Goal: Task Accomplishment & Management: Manage account settings

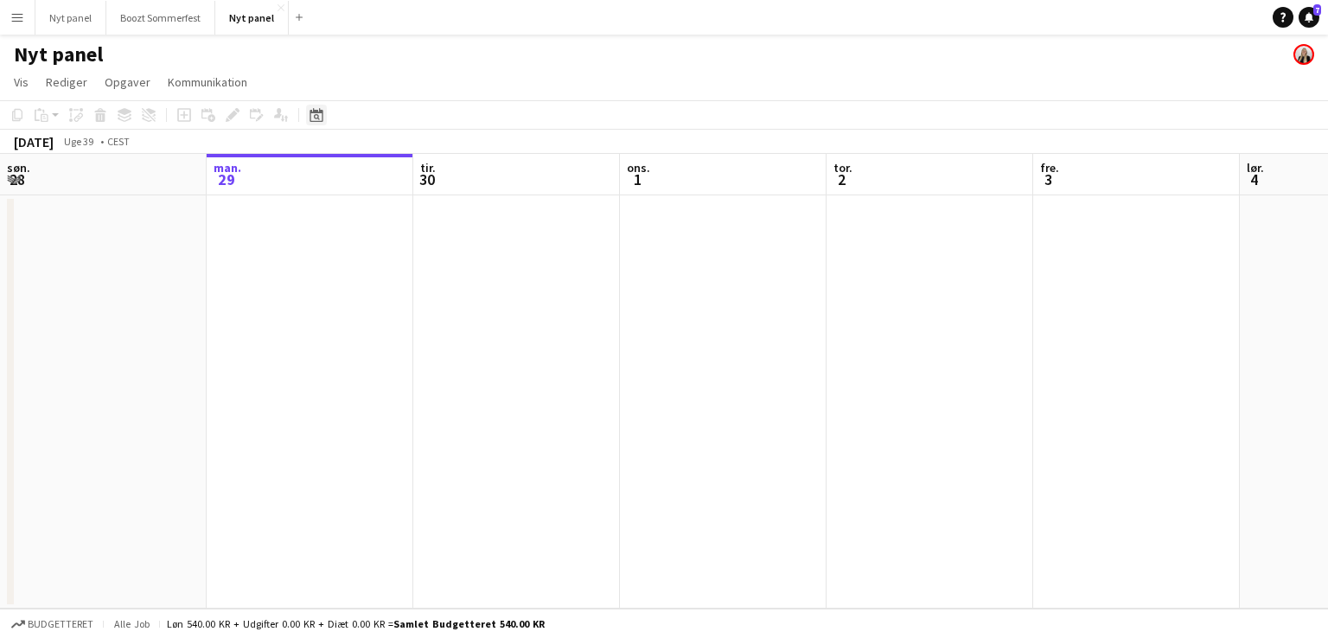
click at [319, 111] on icon at bounding box center [315, 115] width 13 height 14
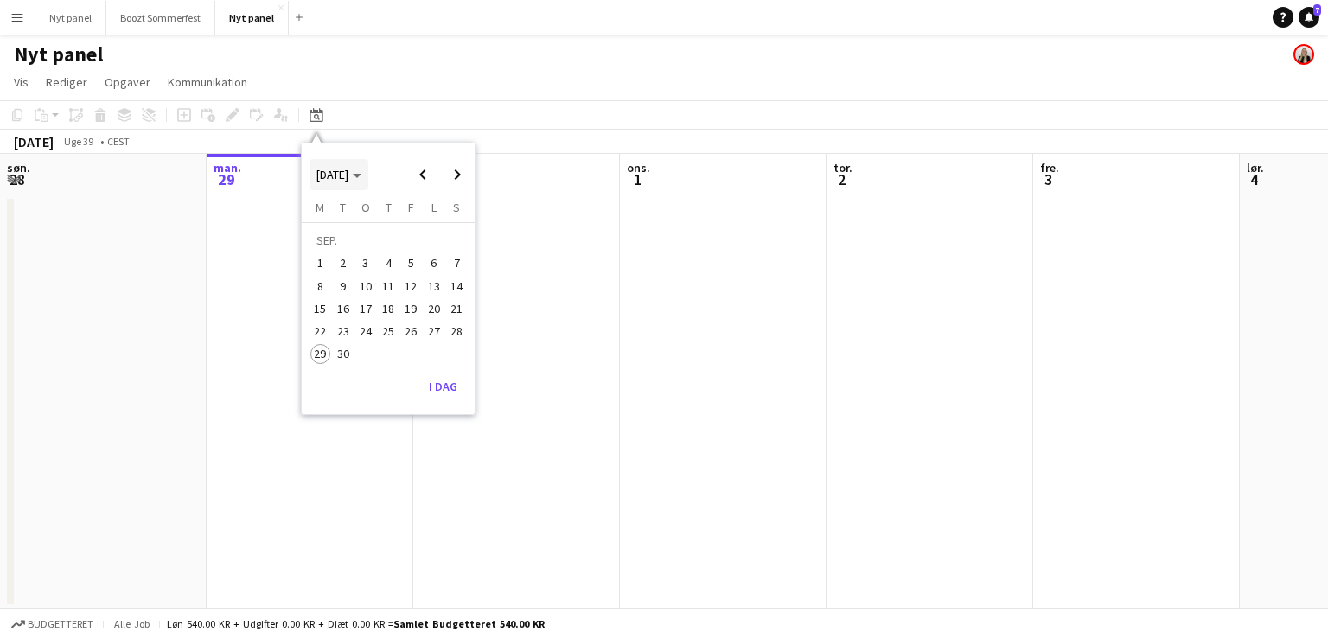
click at [368, 173] on span "Choose month and year" at bounding box center [338, 174] width 59 height 41
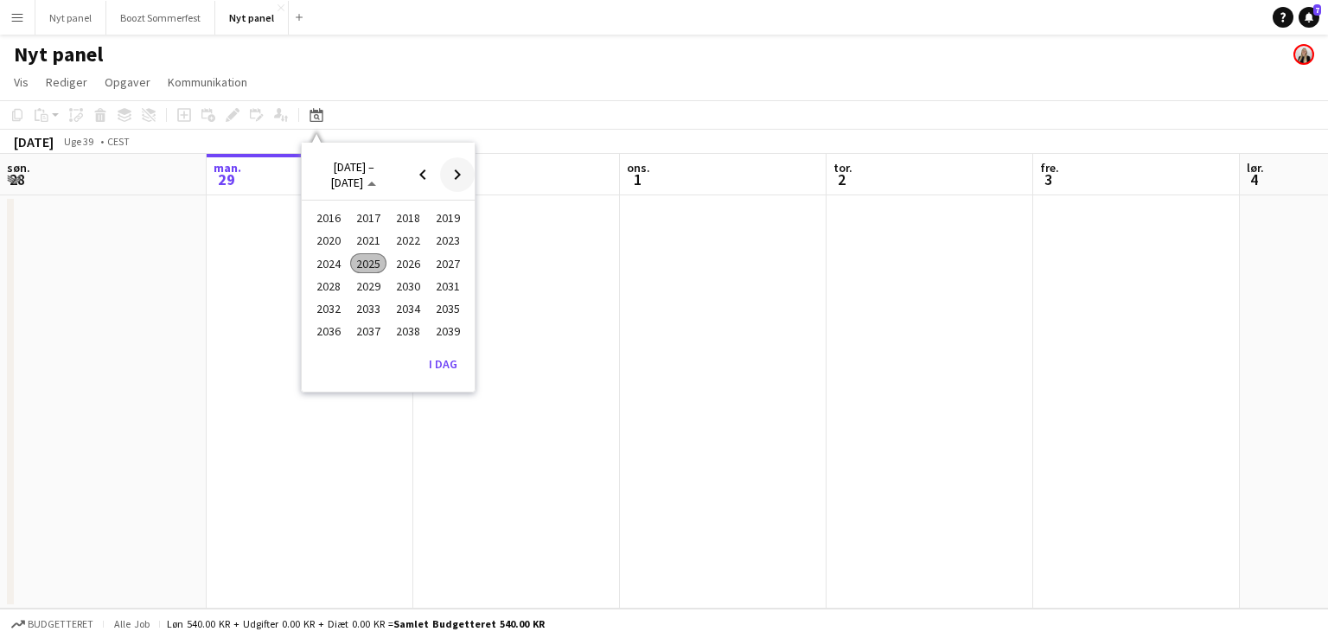
click at [449, 168] on span "Next 24 years" at bounding box center [457, 174] width 35 height 35
click at [416, 170] on span "Previous 24 years" at bounding box center [422, 174] width 35 height 35
click at [314, 111] on icon at bounding box center [315, 115] width 13 height 14
click at [342, 110] on app-toolbar "Kopier Indsæt Indsæt Ctrl+V Indsæt med mandskab Ctrl+Shift+V Indsæt linket opga…" at bounding box center [664, 114] width 1328 height 29
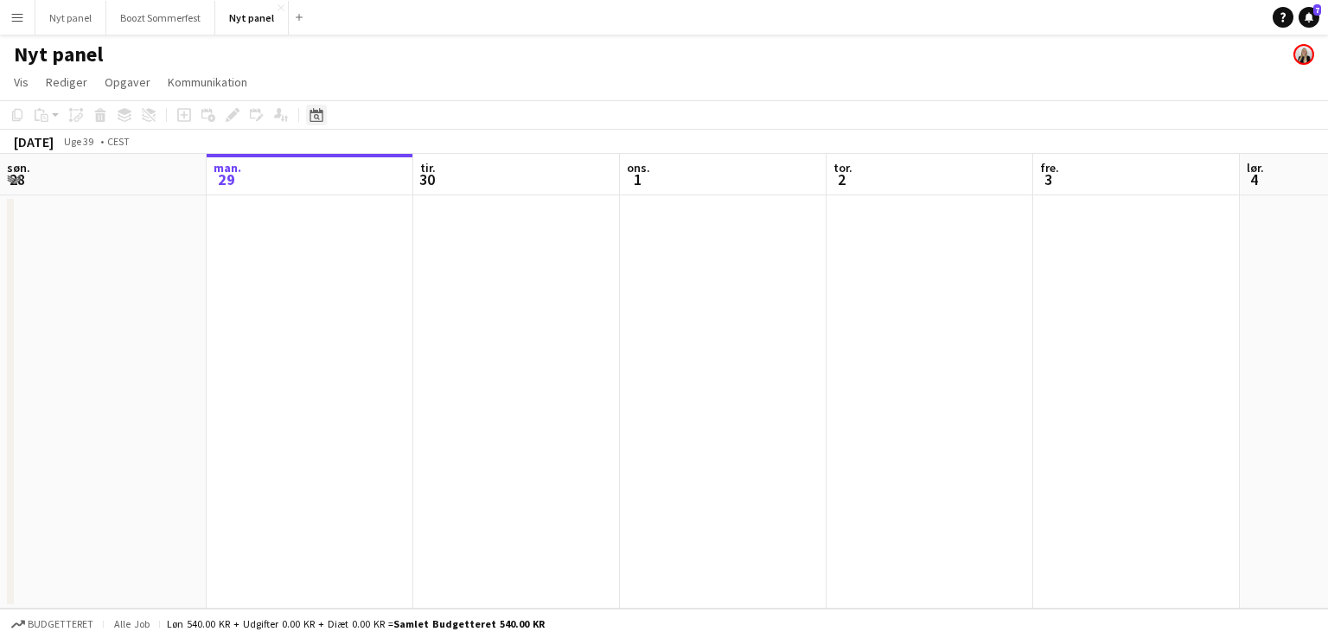
click at [318, 111] on icon "Datovælger" at bounding box center [316, 115] width 14 height 14
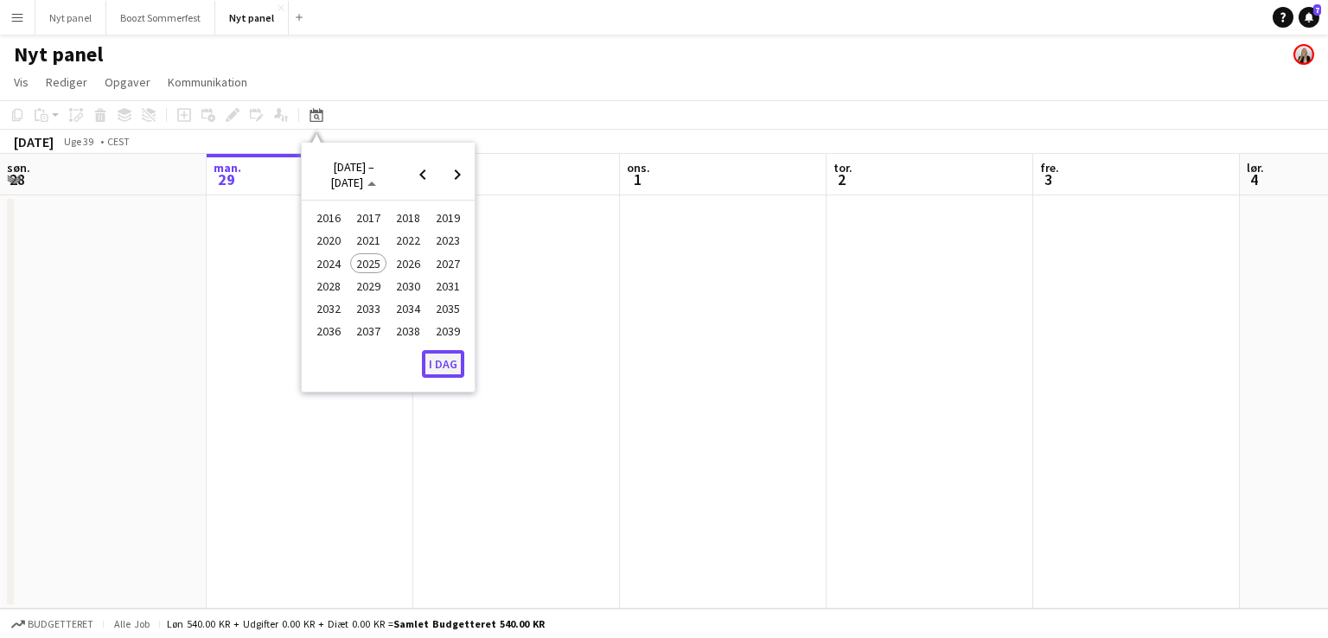
click at [439, 364] on button "I dag" at bounding box center [443, 364] width 42 height 28
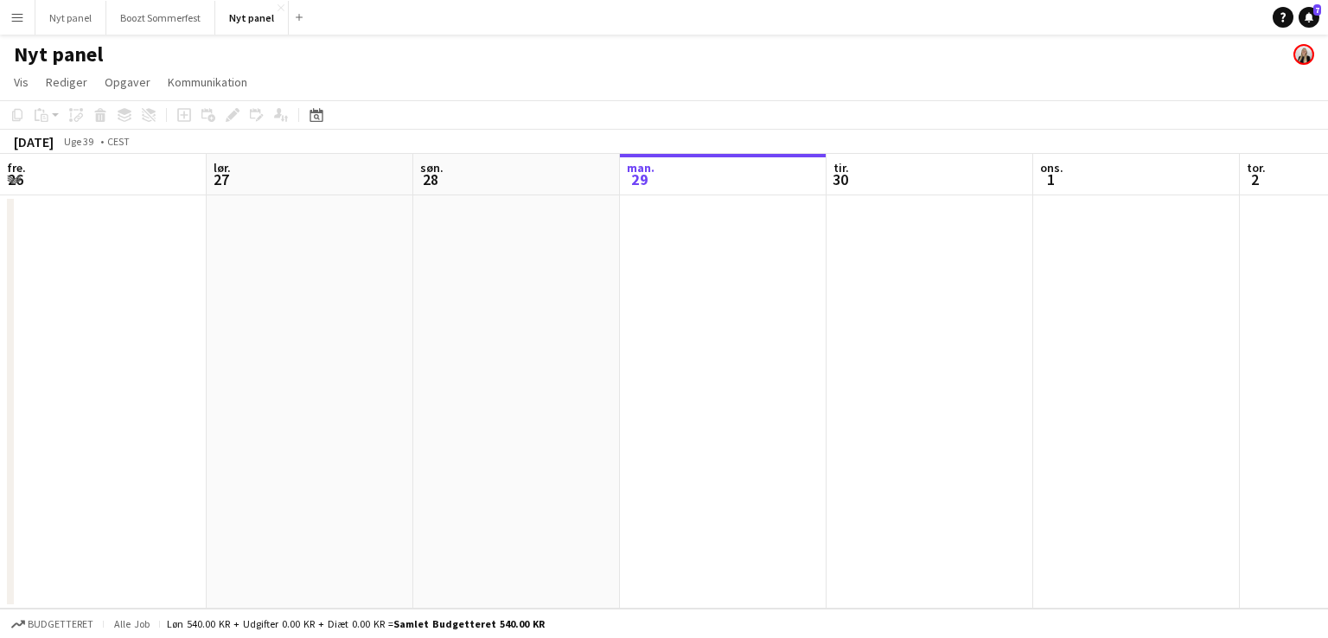
scroll to position [0, 595]
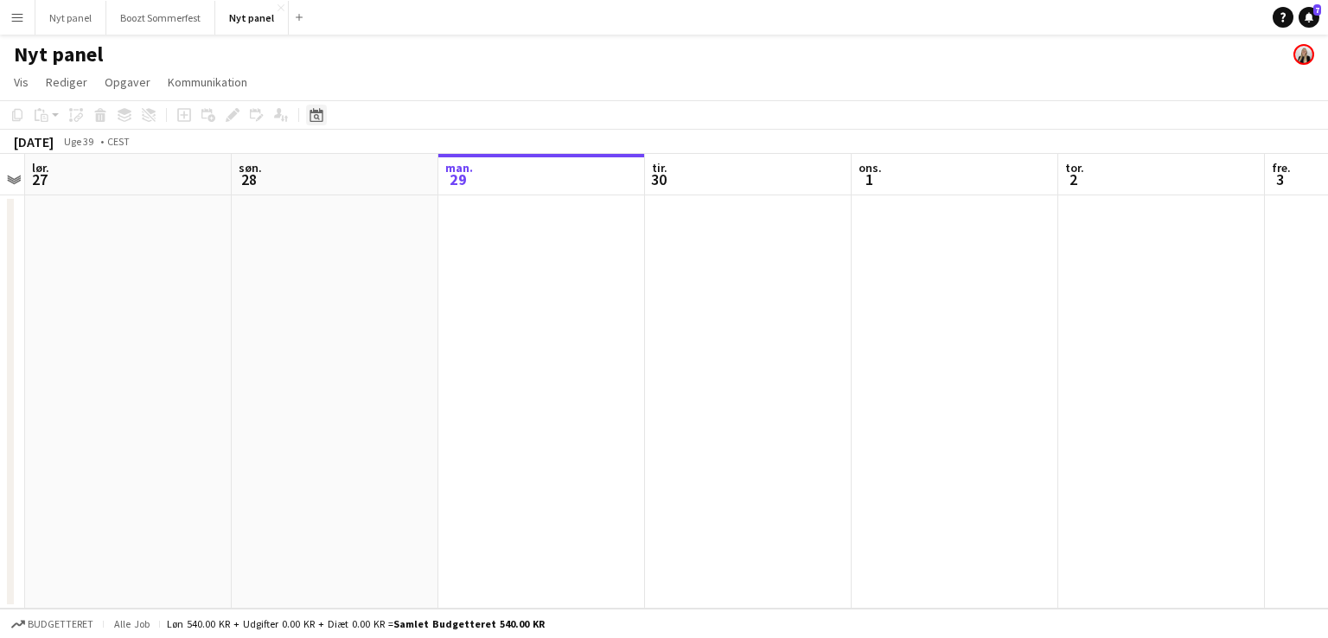
click at [314, 114] on icon "Datovælger" at bounding box center [316, 115] width 14 height 14
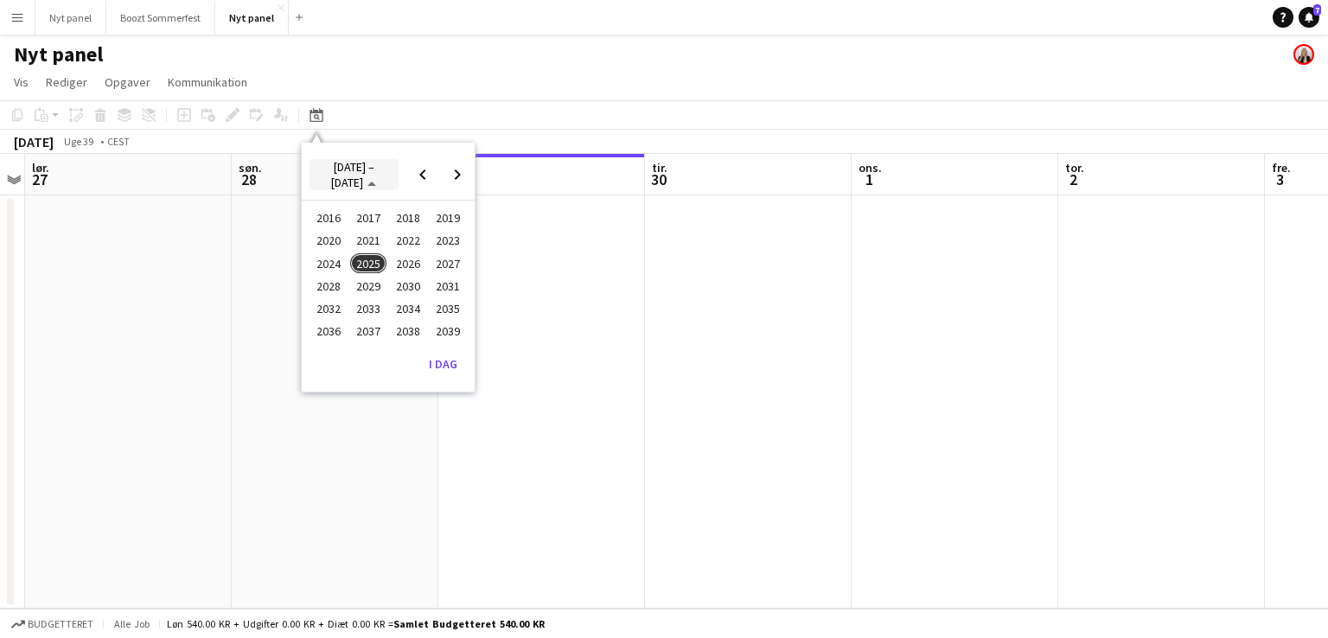
click at [379, 167] on span "[DATE] – [DATE]" at bounding box center [353, 174] width 75 height 31
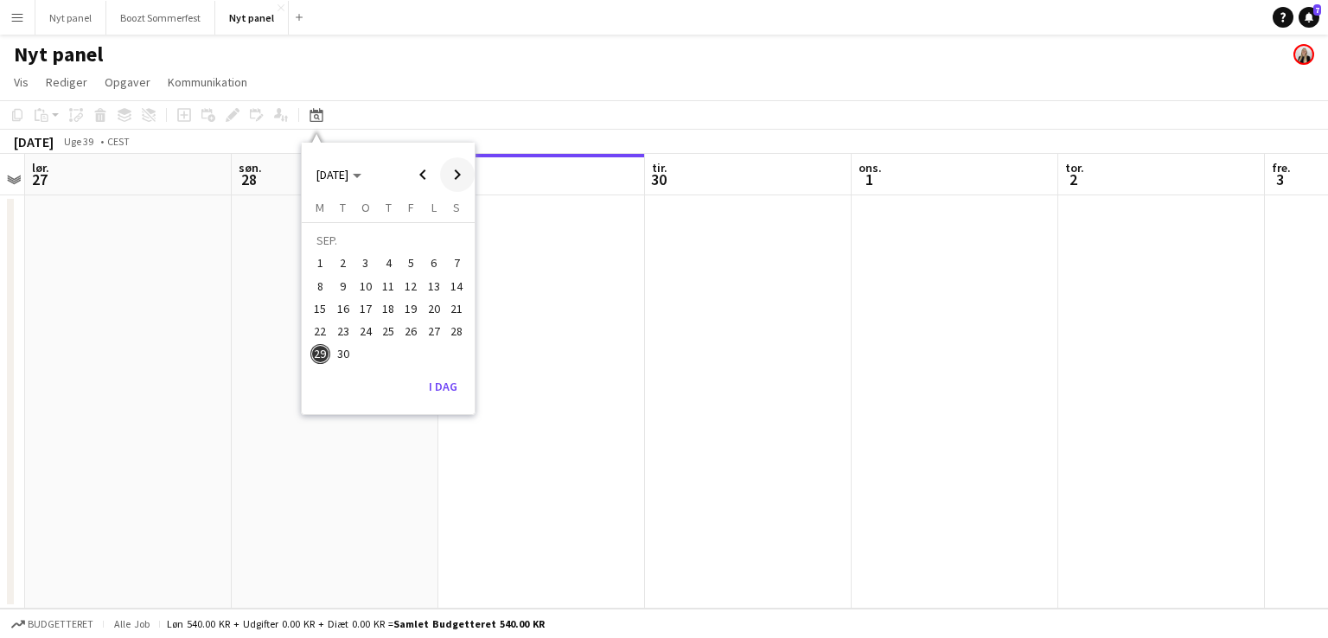
click at [466, 172] on span "Next month" at bounding box center [457, 174] width 35 height 35
click at [432, 329] on span "29" at bounding box center [434, 335] width 21 height 21
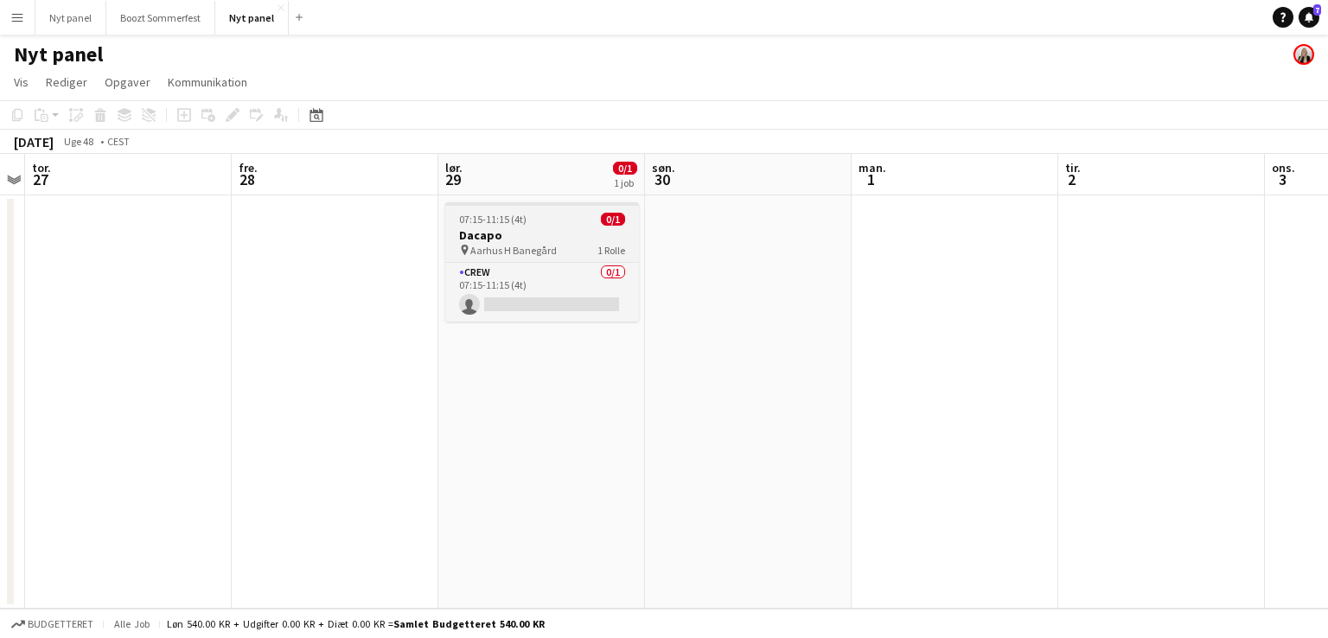
click at [558, 243] on div "pin Aarhus H Banegård 1 Rolle" at bounding box center [542, 250] width 194 height 14
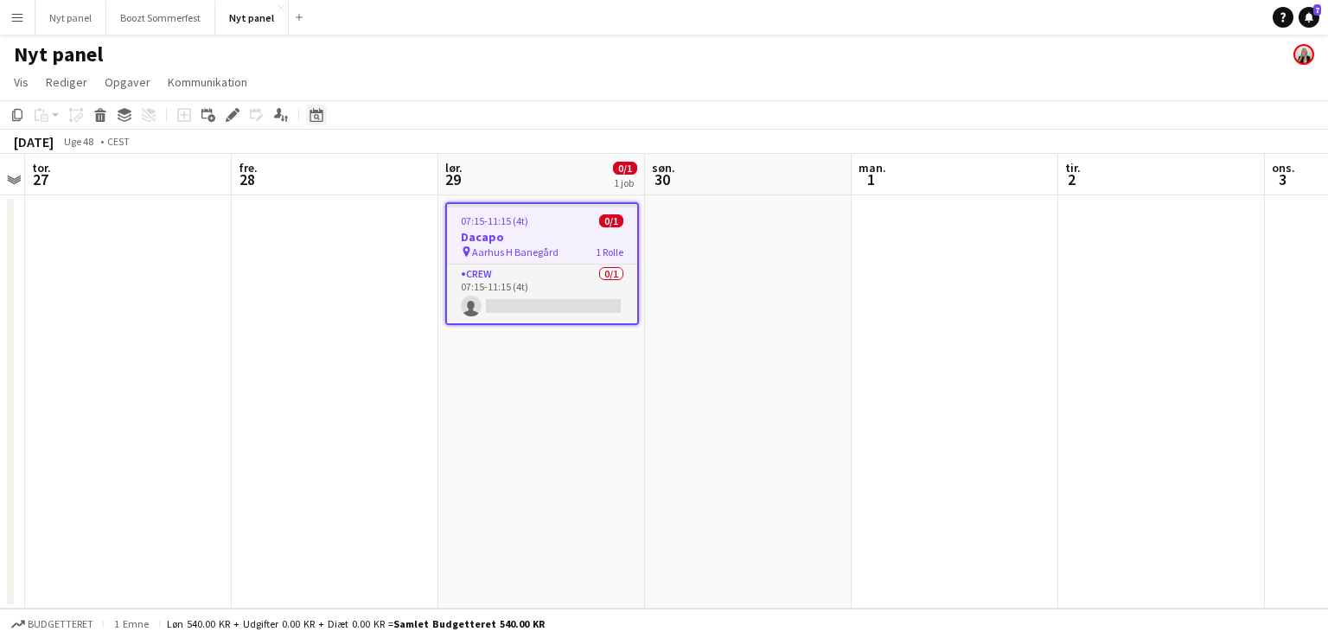
click at [319, 111] on icon at bounding box center [315, 115] width 13 height 14
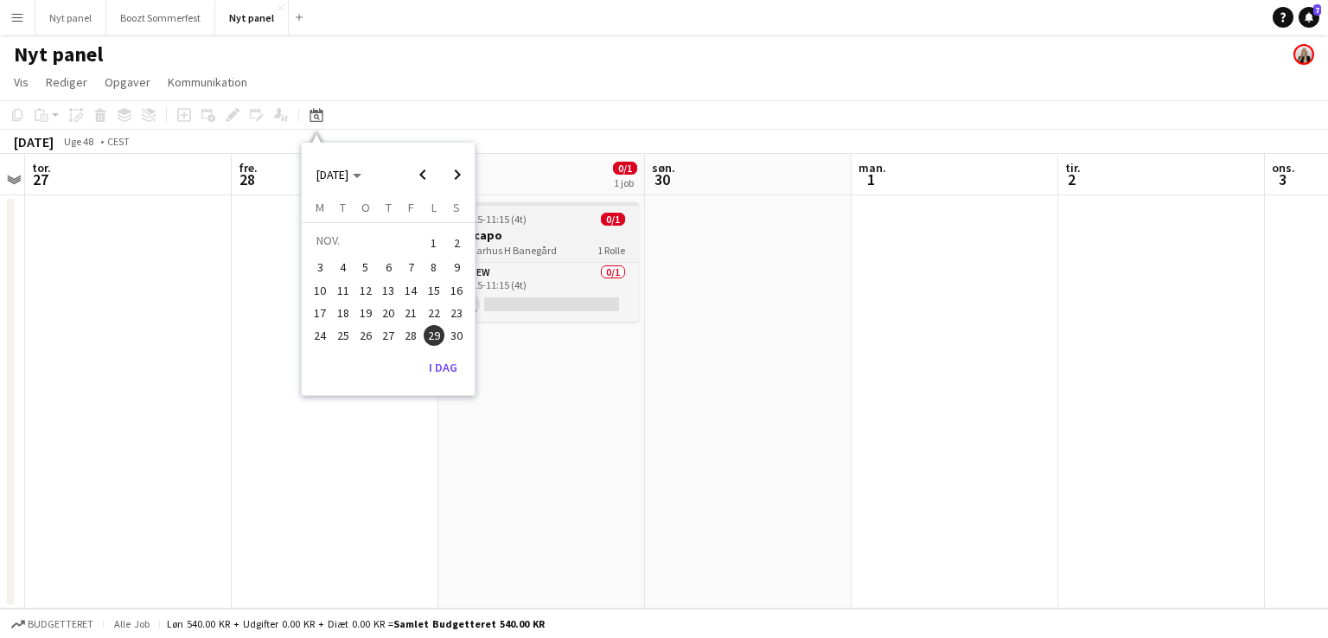
click at [525, 215] on div "07:15-11:15 (4t) 0/1" at bounding box center [542, 219] width 194 height 13
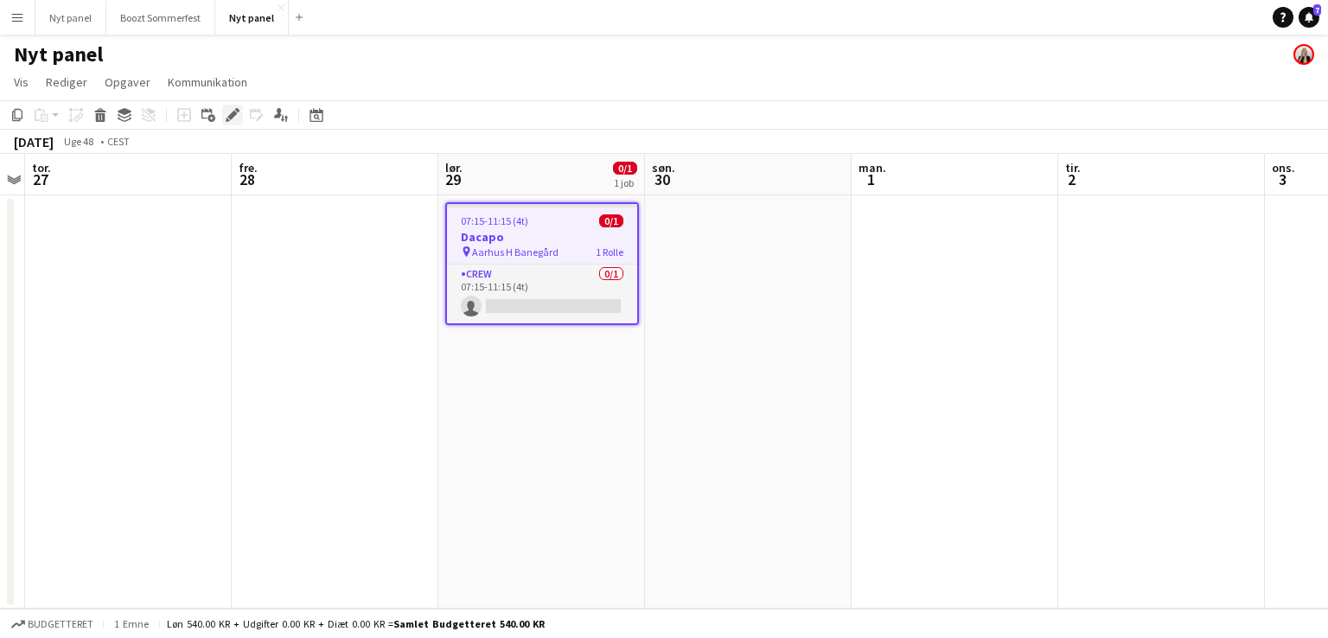
click at [226, 118] on icon "Rediger" at bounding box center [233, 115] width 14 height 14
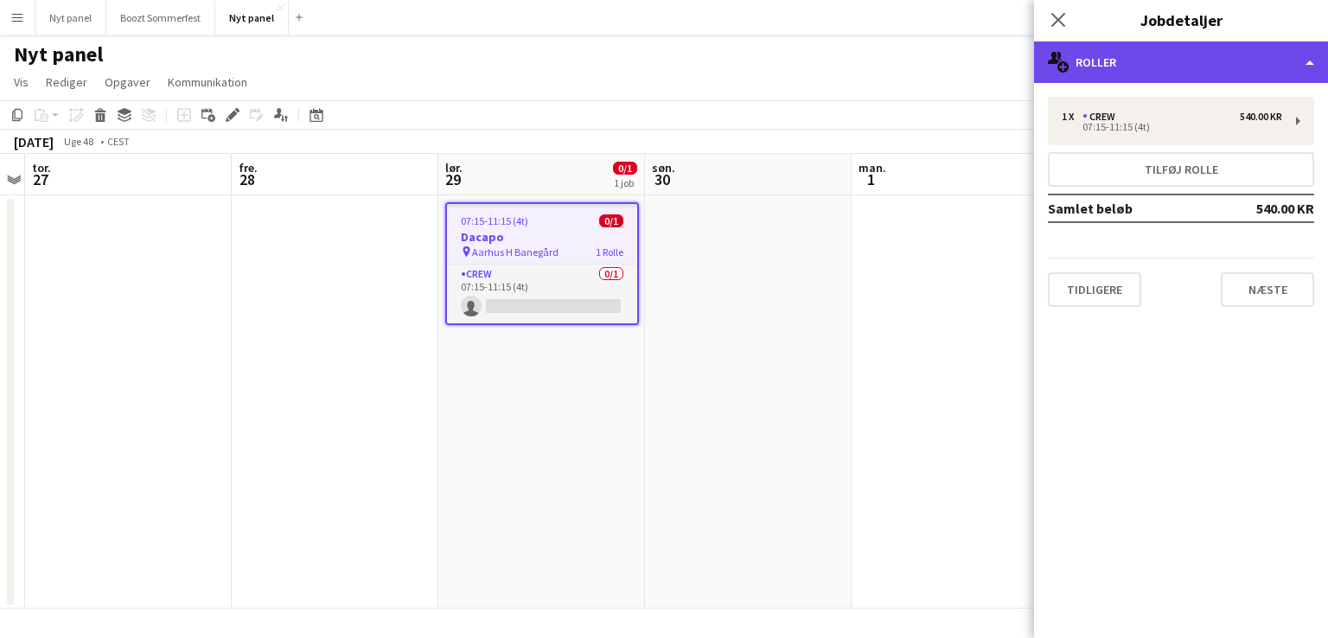
click at [1162, 60] on div "multiple-users-add Roller" at bounding box center [1181, 61] width 294 height 41
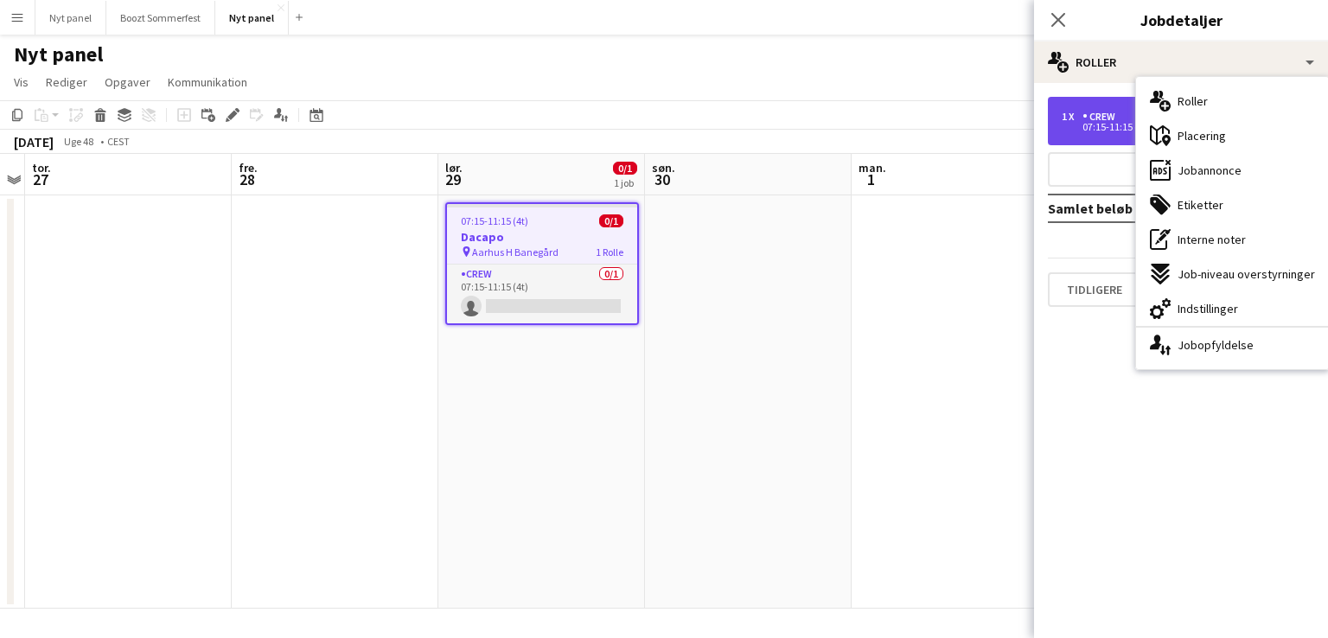
click at [1099, 118] on div "Crew" at bounding box center [1102, 117] width 40 height 12
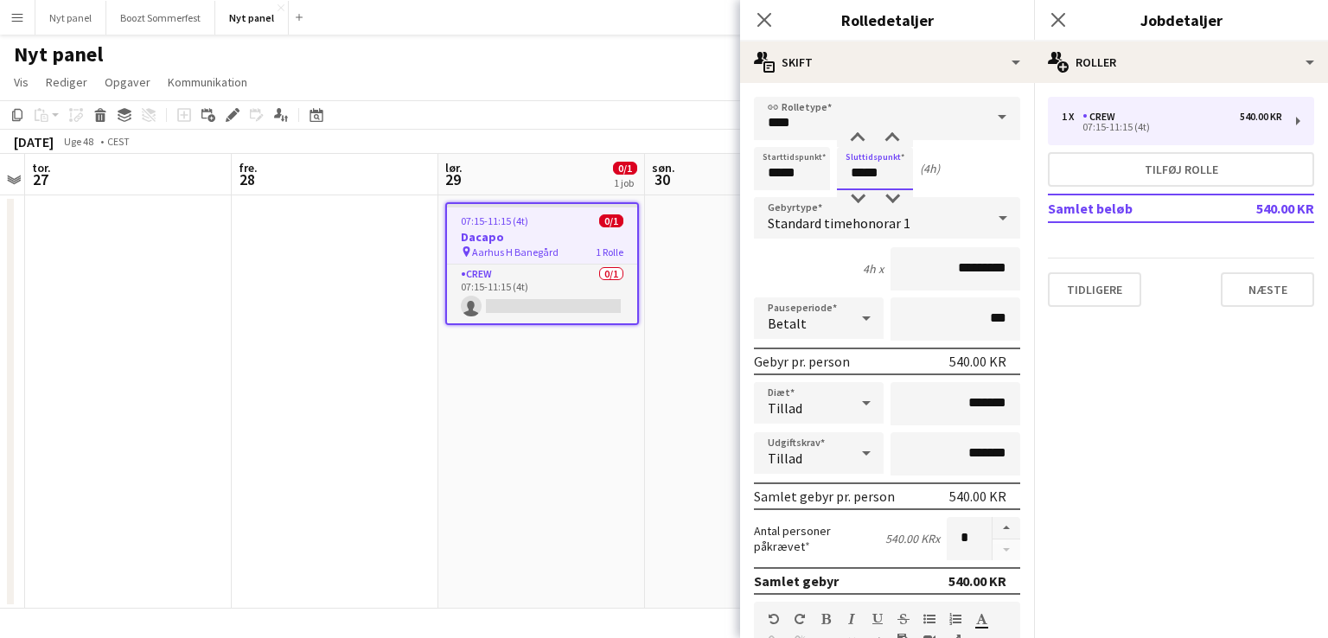
click at [879, 170] on input "*****" at bounding box center [875, 168] width 76 height 43
click at [864, 171] on input "*****" at bounding box center [875, 168] width 76 height 43
click at [888, 173] on input "*****" at bounding box center [875, 168] width 76 height 43
type input "*****"
click at [997, 188] on div "Starttidspunkt ***** Sluttidspunkt ***** (1h 15m)" at bounding box center [887, 168] width 266 height 43
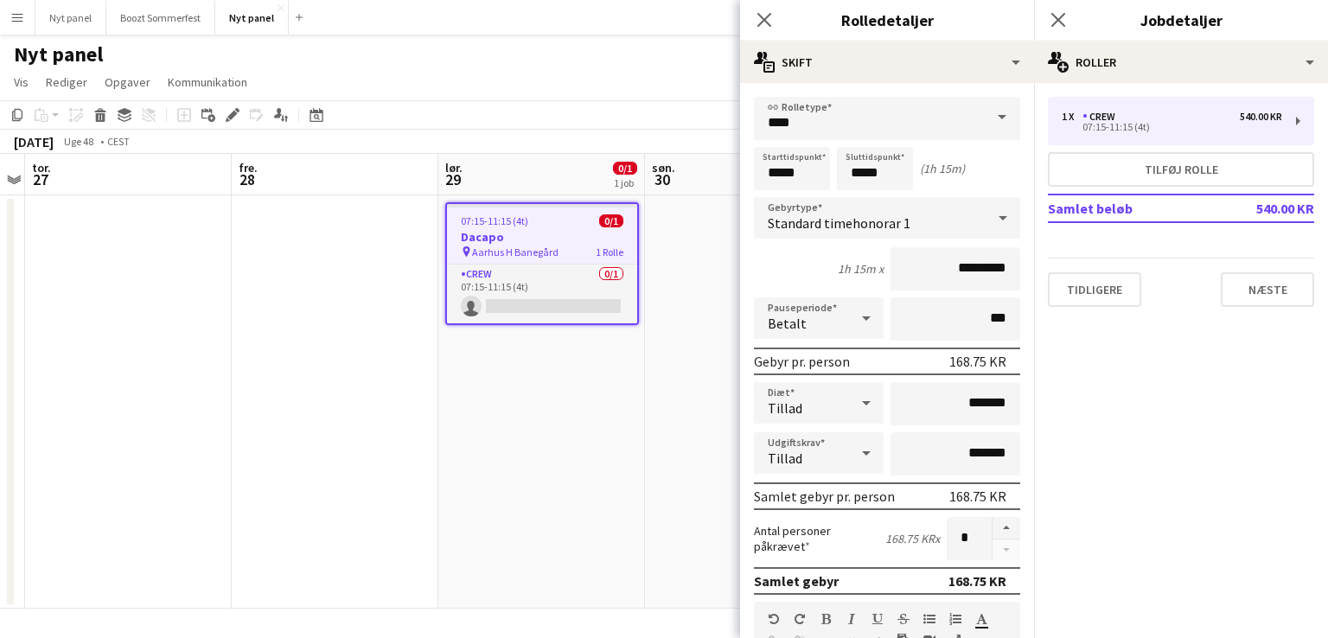
click at [705, 360] on app-date-cell at bounding box center [748, 401] width 207 height 413
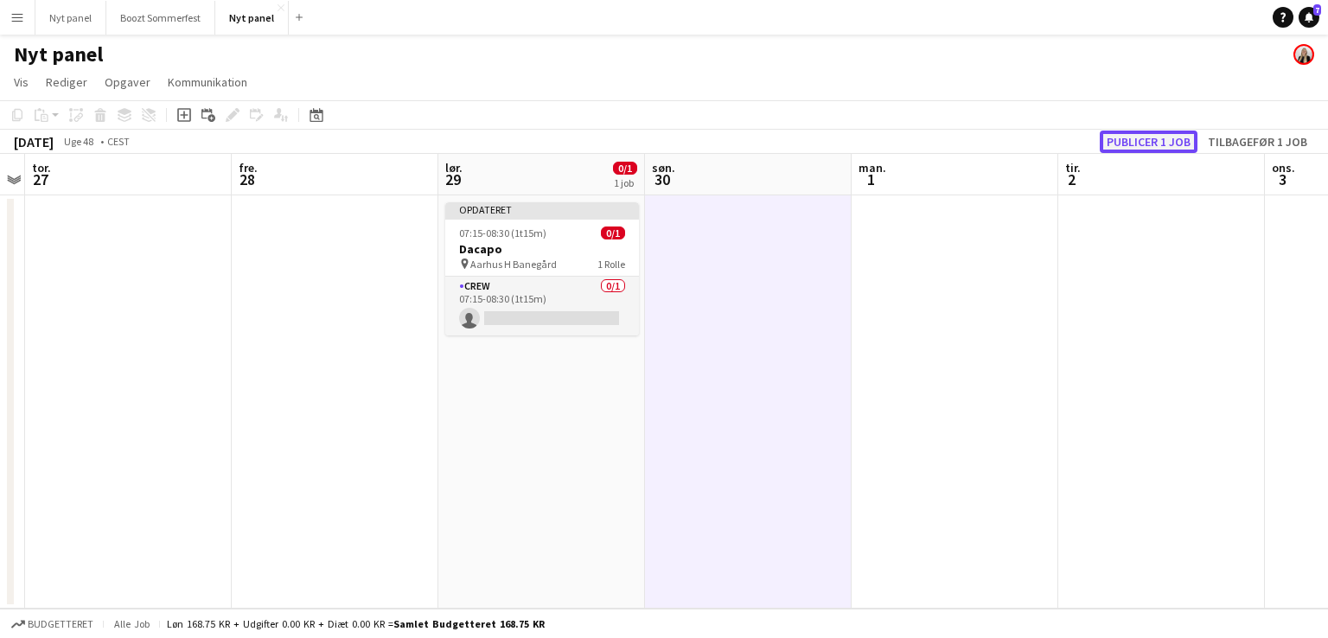
click at [1179, 137] on button "Publicer 1 job" at bounding box center [1148, 142] width 98 height 22
